Goal: Task Accomplishment & Management: Use online tool/utility

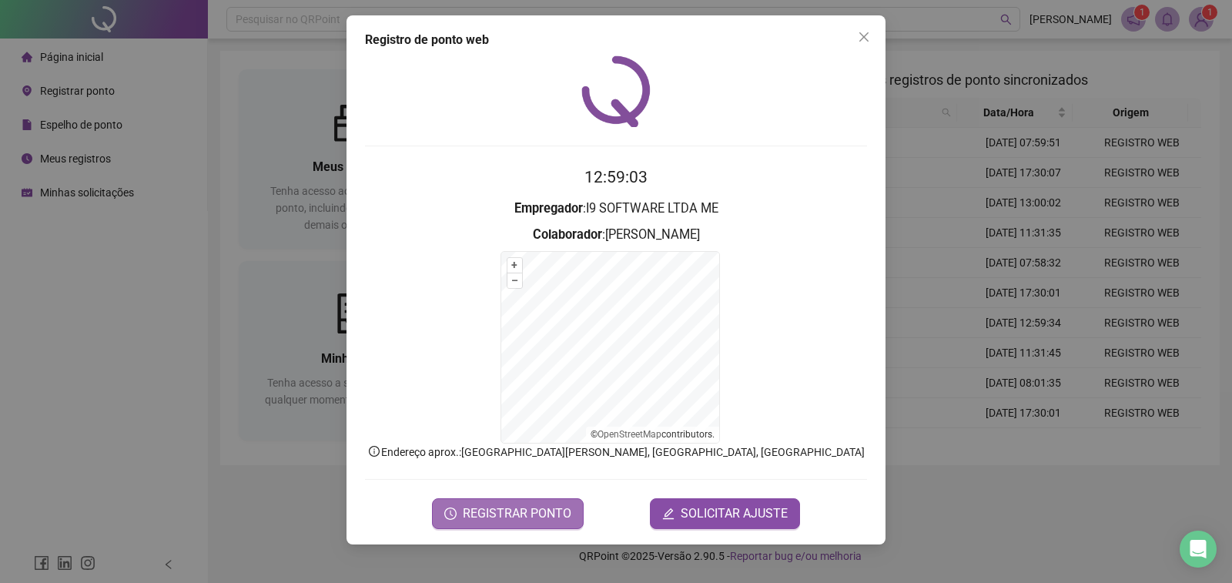
click at [490, 518] on span "REGISTRAR PONTO" at bounding box center [517, 513] width 109 height 18
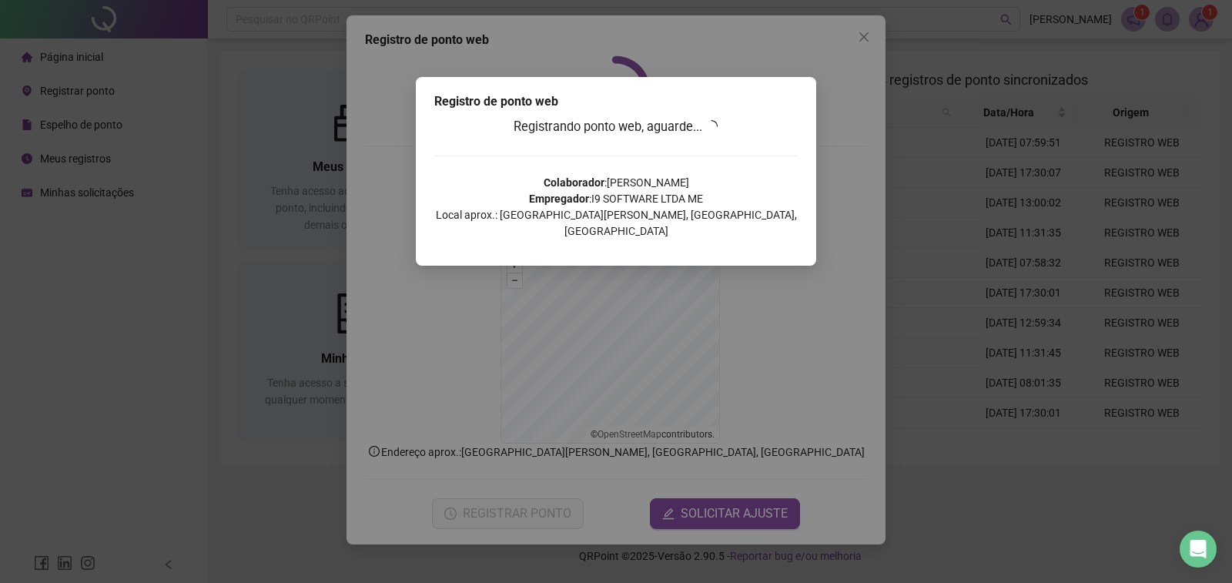
click at [749, 165] on div "Registrando ponto web, aguarde... Colaborador : [PERSON_NAME] Empregador : I9 S…" at bounding box center [615, 183] width 363 height 133
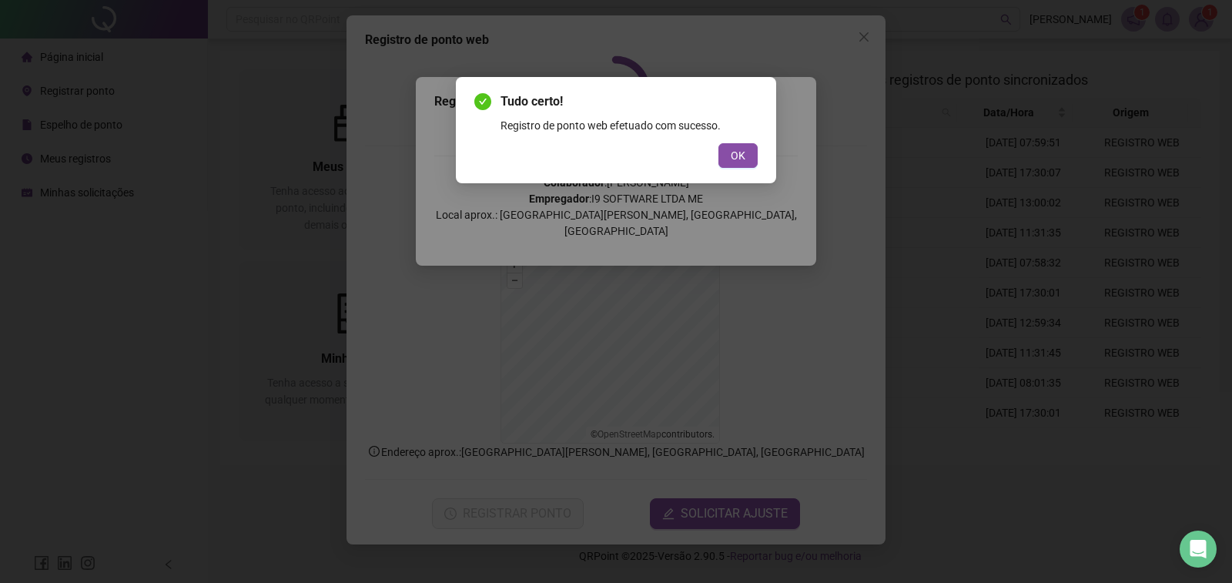
click at [743, 177] on div "Tudo certo! Registro de ponto web efetuado com sucesso. OK" at bounding box center [616, 130] width 320 height 106
click at [739, 166] on button "OK" at bounding box center [737, 155] width 39 height 25
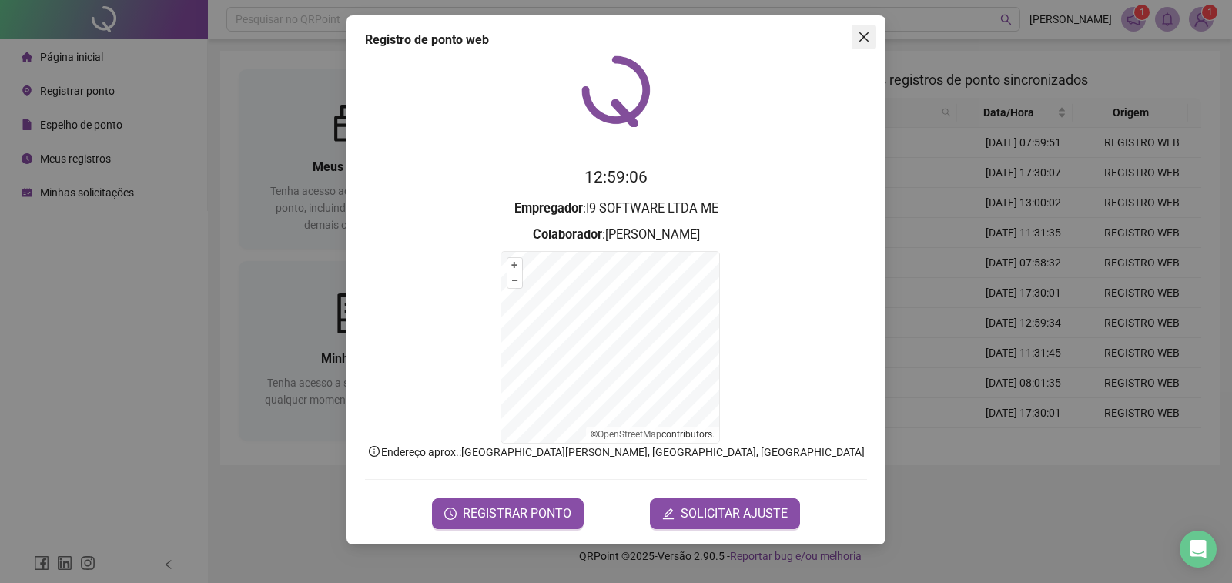
click at [854, 51] on div "Registro de ponto web 12:59:06 Empregador : I9 SOFTWARE LTDA ME Colaborador : […" at bounding box center [615, 279] width 539 height 529
click at [859, 44] on button "Close" at bounding box center [864, 37] width 25 height 25
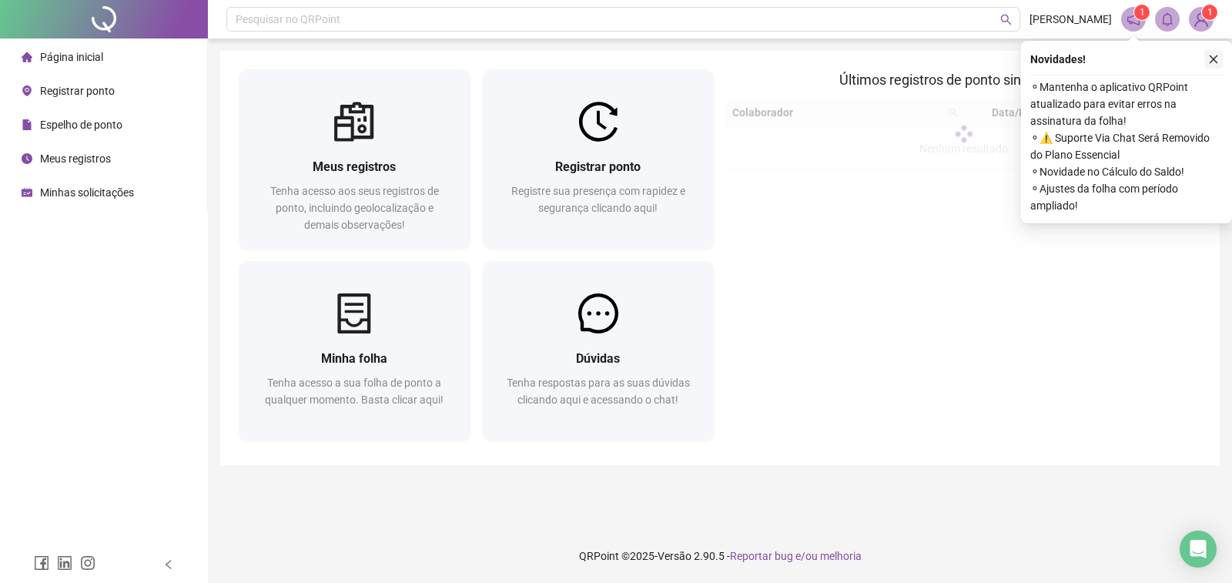
click at [1216, 52] on button "button" at bounding box center [1213, 59] width 18 height 18
